Goal: Navigation & Orientation: Go to known website

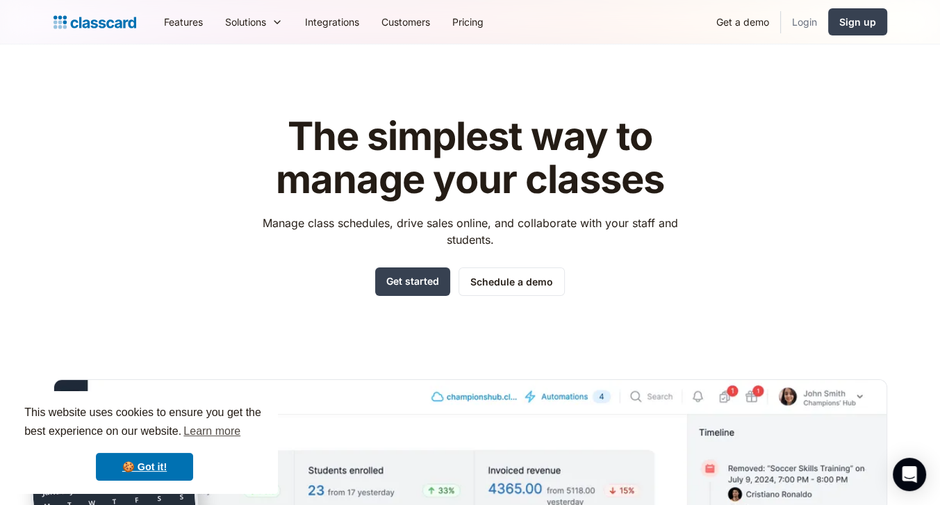
click at [803, 24] on link "Login" at bounding box center [804, 21] width 47 height 31
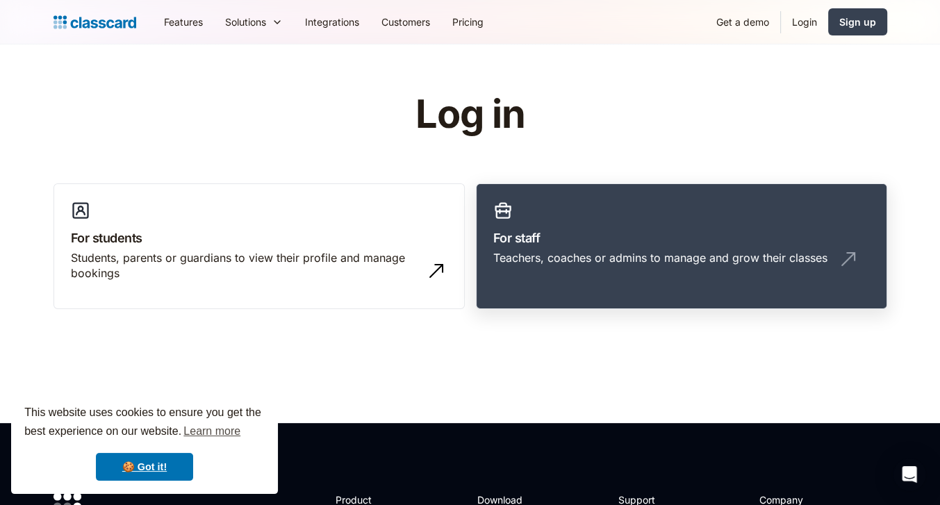
click at [652, 240] on h3 "For staff" at bounding box center [681, 238] width 377 height 19
